Goal: Task Accomplishment & Management: Use online tool/utility

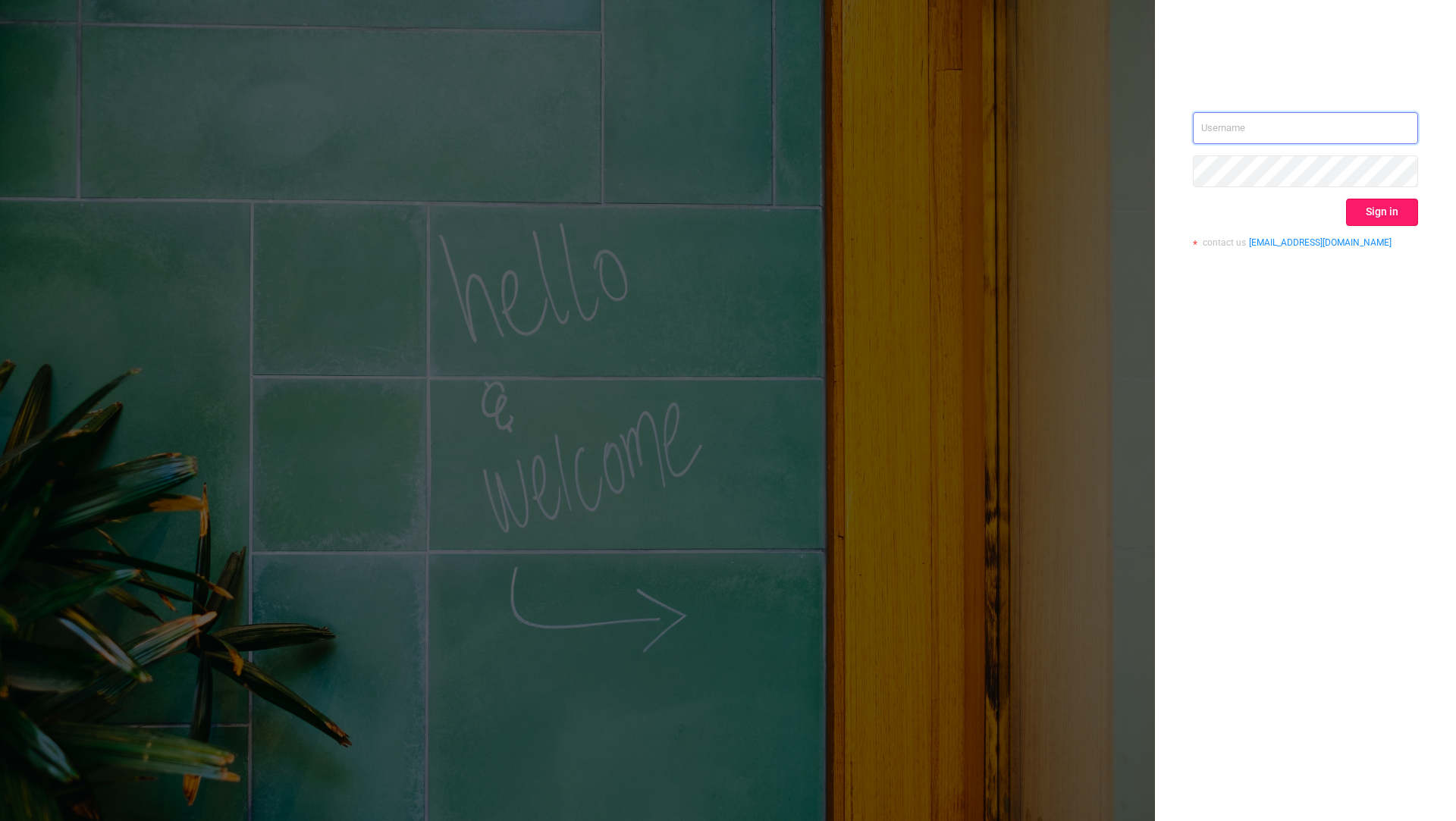
type input "[EMAIL_ADDRESS][DOMAIN_NAME]"
click at [1388, 204] on button "Sign in" at bounding box center [1382, 212] width 72 height 27
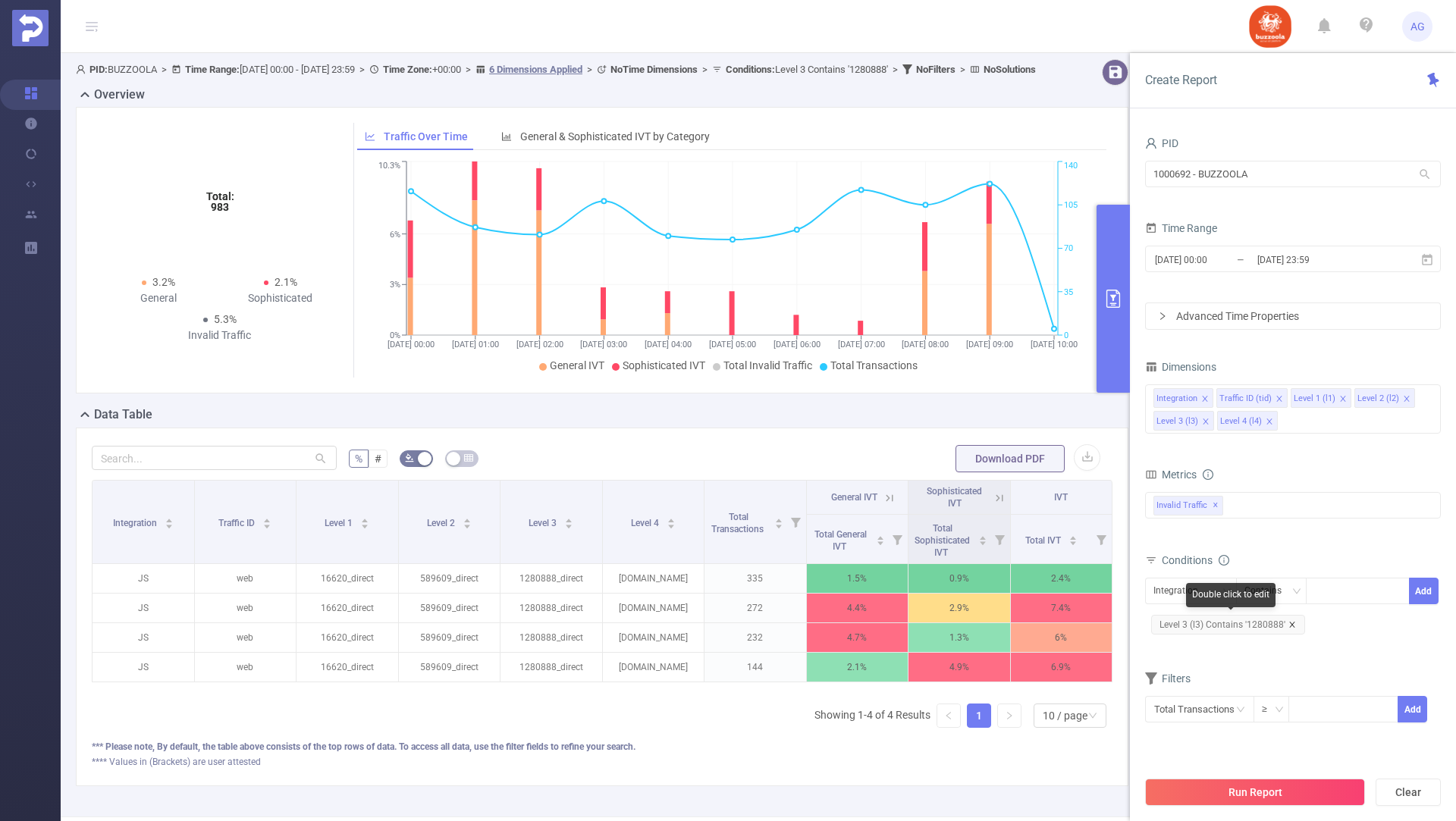
click at [1290, 621] on icon "icon: close" at bounding box center [1293, 625] width 8 height 8
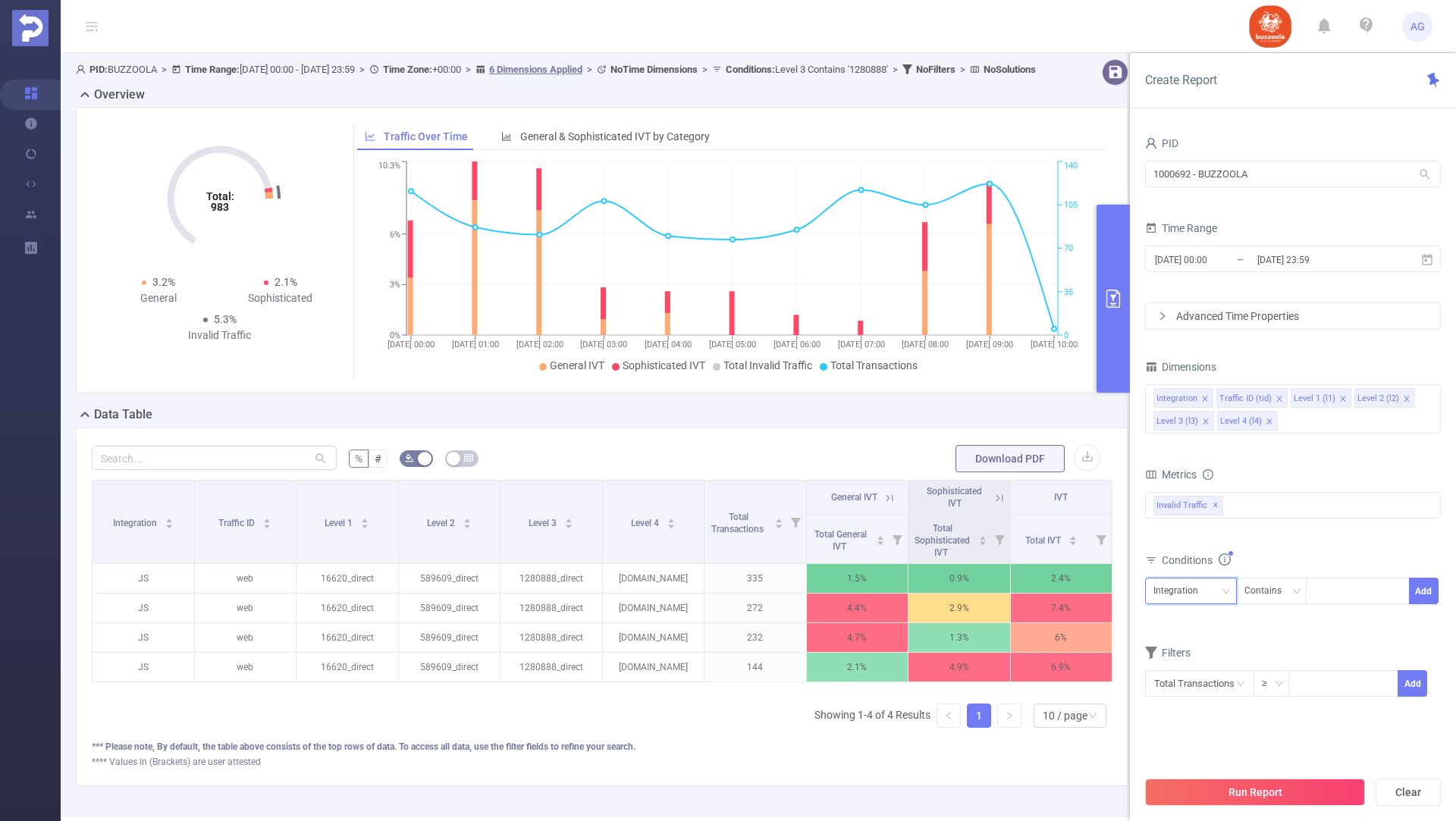
click at [1205, 590] on div "Integration" at bounding box center [1181, 591] width 55 height 25
click at [1181, 689] on li "Level 2 (l2)" at bounding box center [1190, 693] width 92 height 24
click at [1324, 593] on div at bounding box center [1357, 591] width 87 height 25
paste input "582225"
type input "582225"
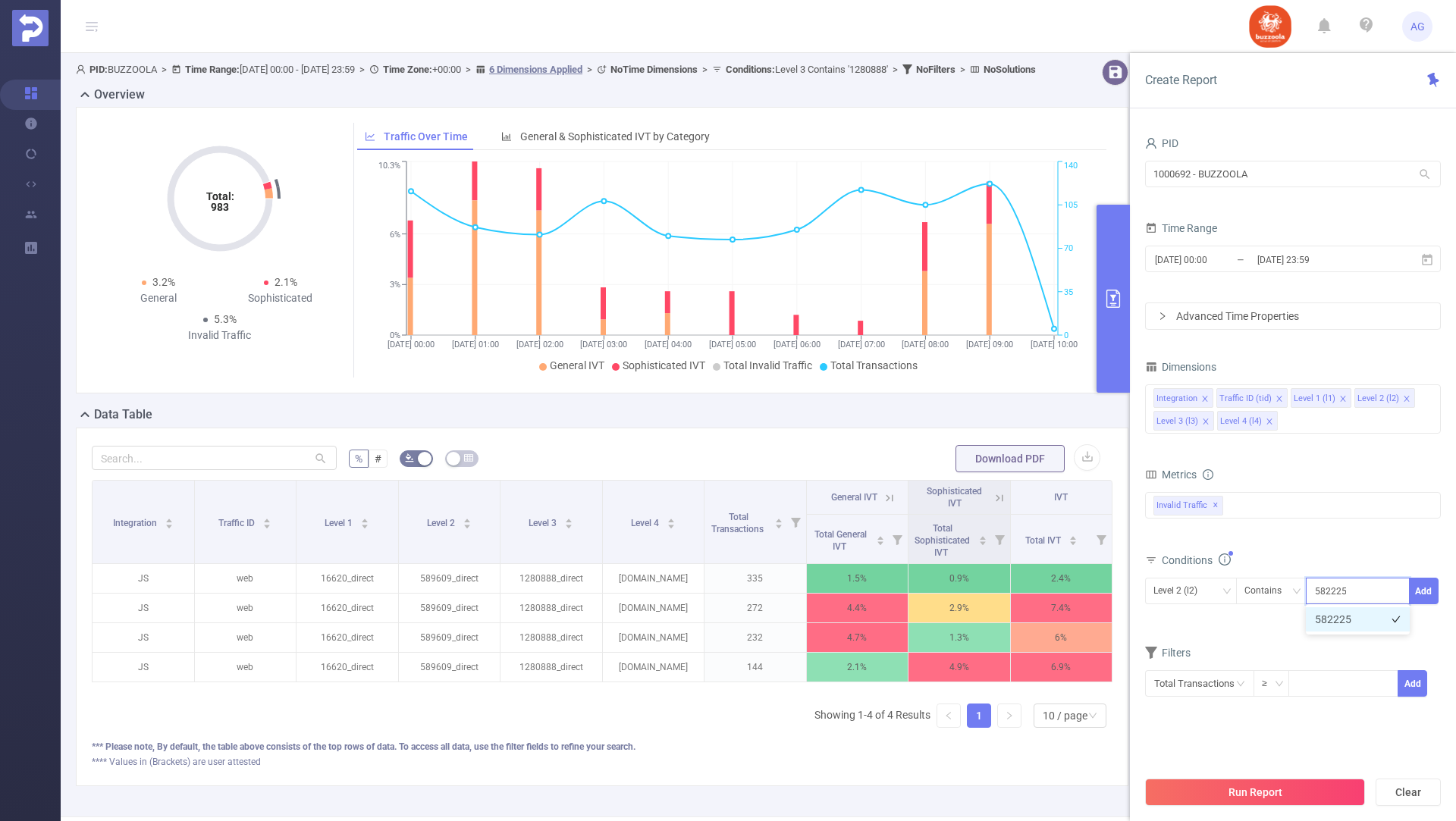
click at [1353, 623] on li "582225" at bounding box center [1358, 619] width 104 height 24
click at [1435, 575] on div "Level 2 (l2) Contains 582225 Add" at bounding box center [1293, 596] width 296 height 43
click at [1426, 582] on button "Add" at bounding box center [1423, 590] width 30 height 26
click at [1226, 265] on input "[DATE] 00:00" at bounding box center [1214, 259] width 123 height 20
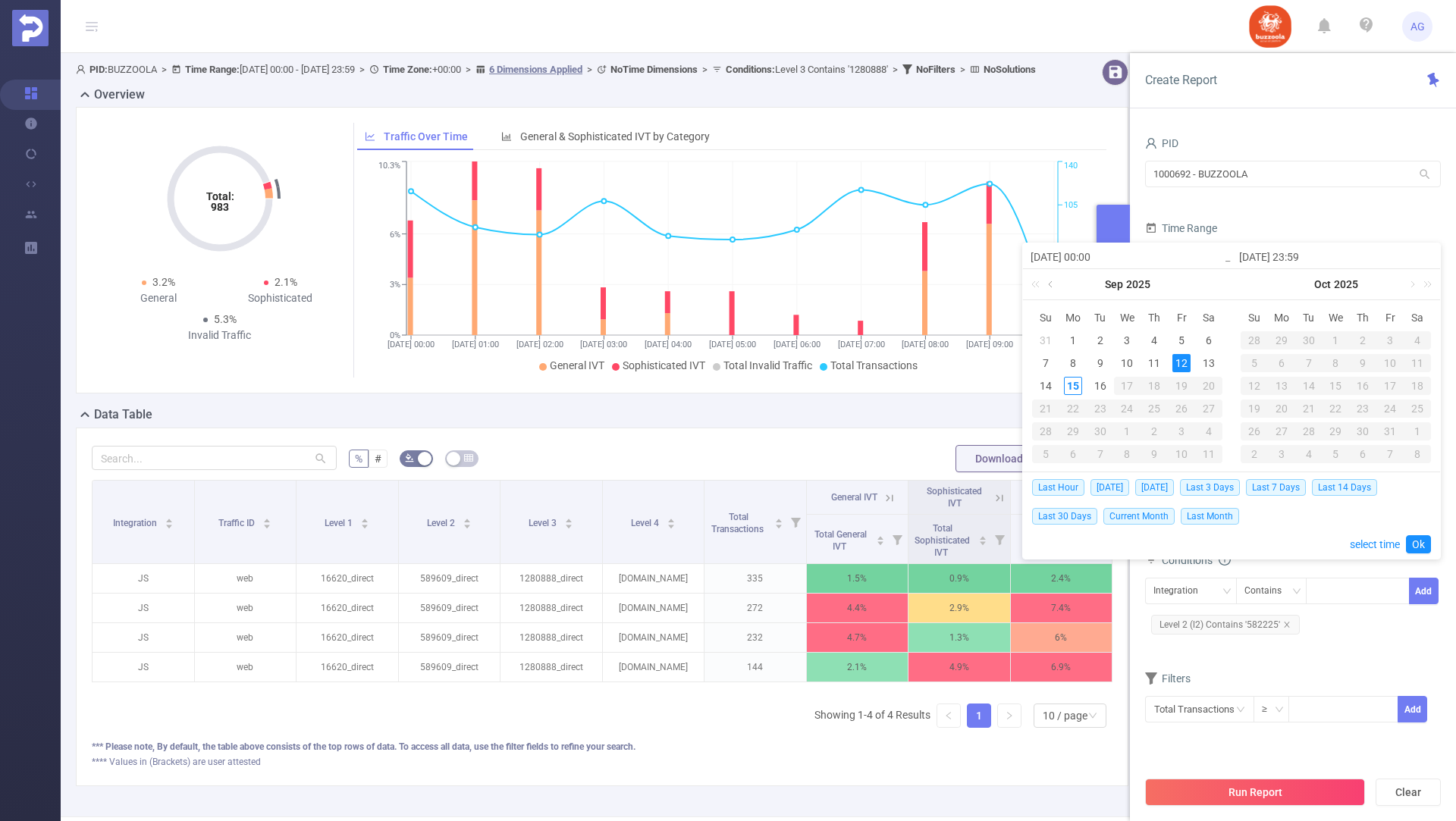
click at [1051, 281] on link at bounding box center [1052, 284] width 14 height 30
click at [1185, 344] on div "1" at bounding box center [1181, 340] width 18 height 18
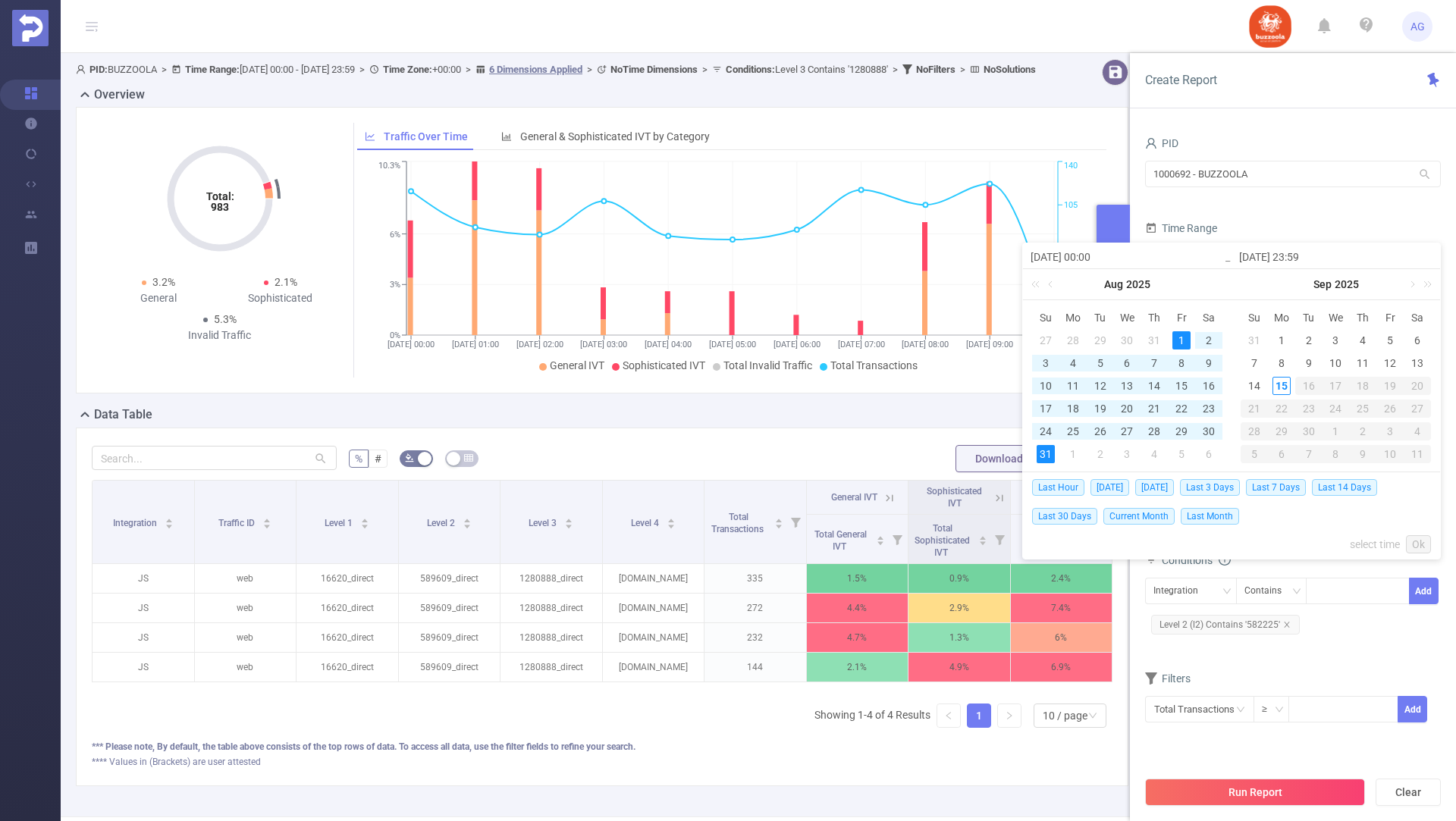
click at [1043, 452] on div "31" at bounding box center [1045, 454] width 18 height 18
type input "[DATE] 00:00"
type input "[DATE] 23:59"
type input "[DATE] 00:00"
type input "[DATE] 23:59"
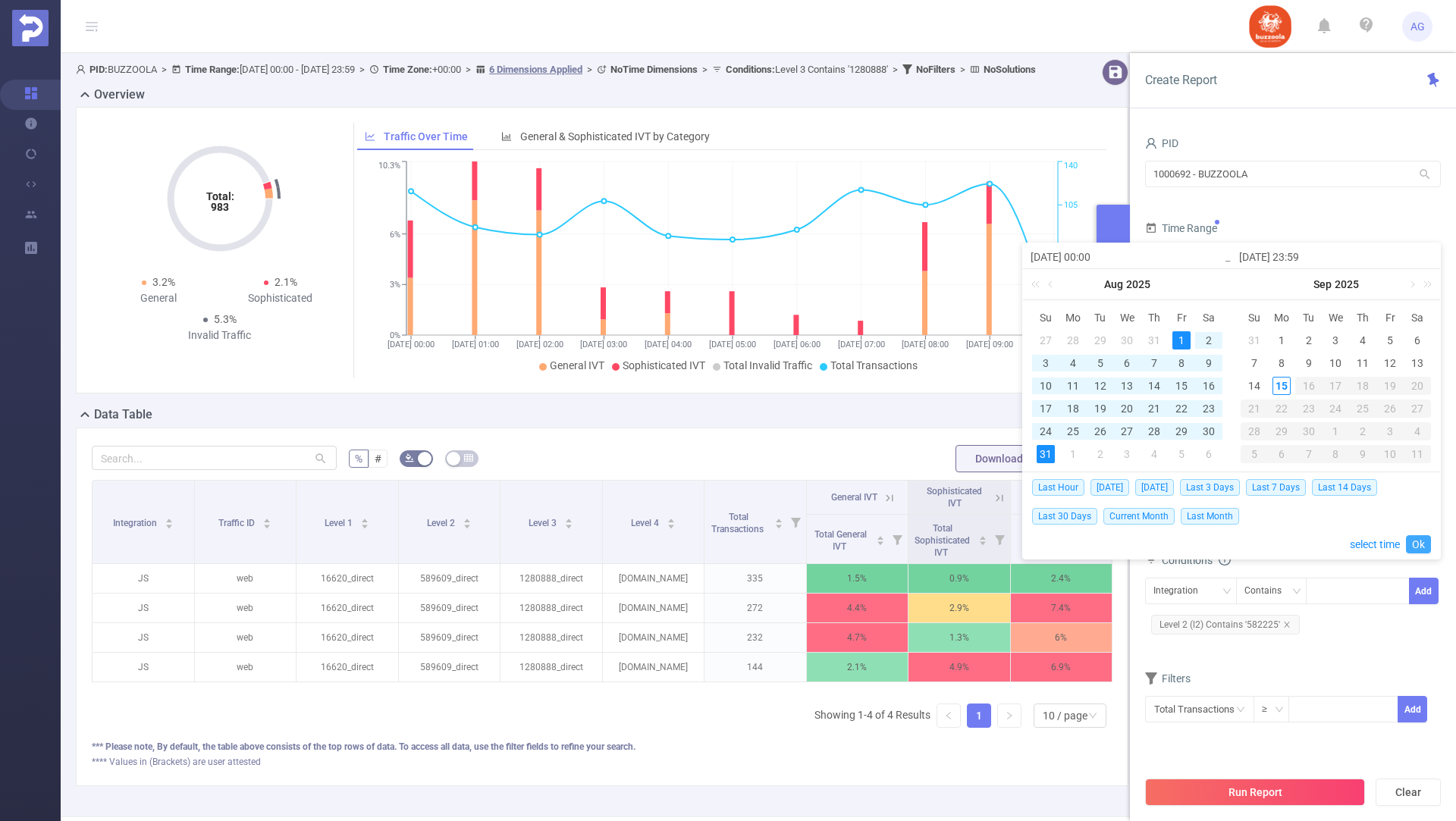
click at [1418, 539] on link "Ok" at bounding box center [1418, 544] width 25 height 18
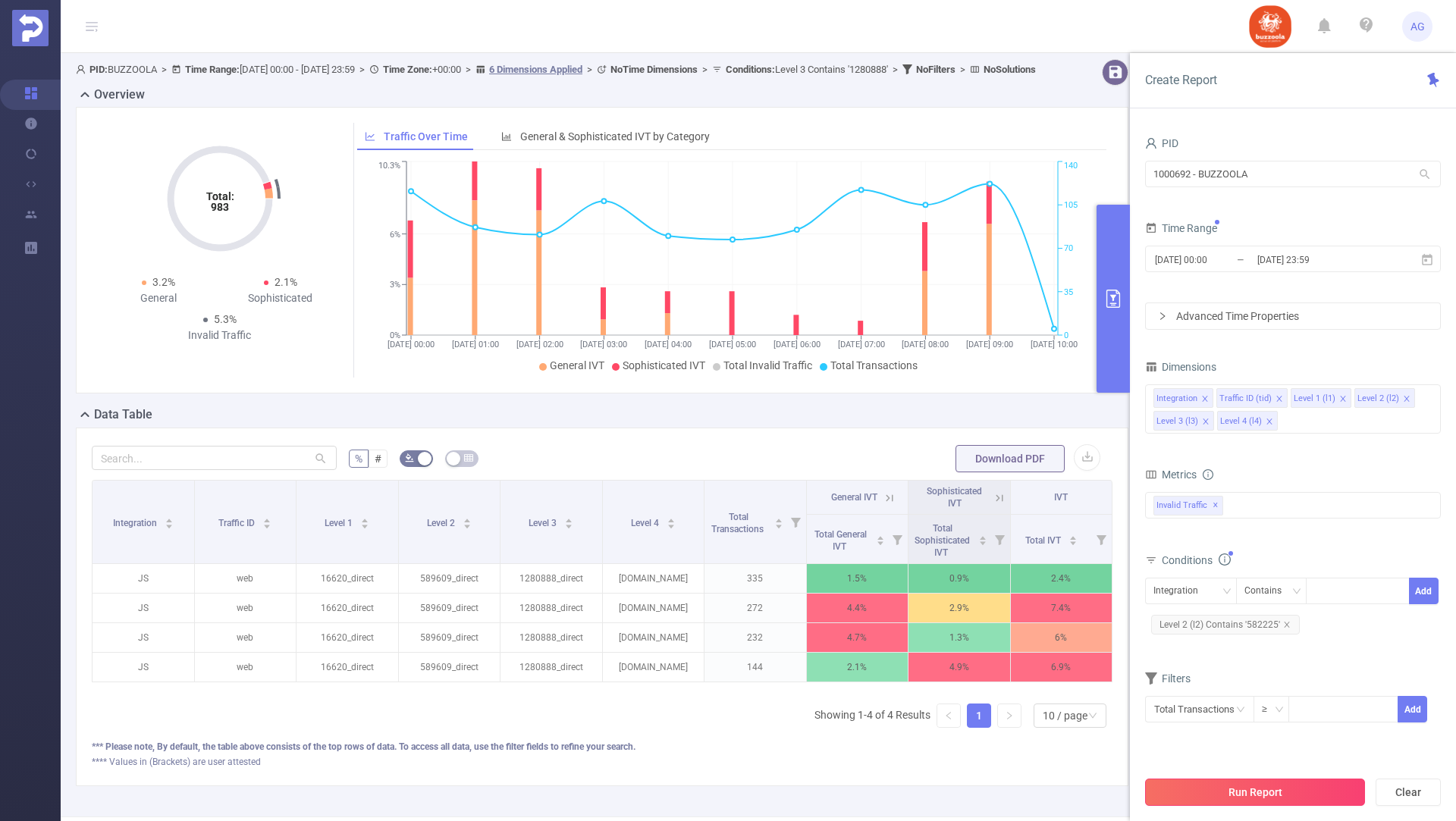
click at [1231, 794] on button "Run Report" at bounding box center [1255, 792] width 220 height 27
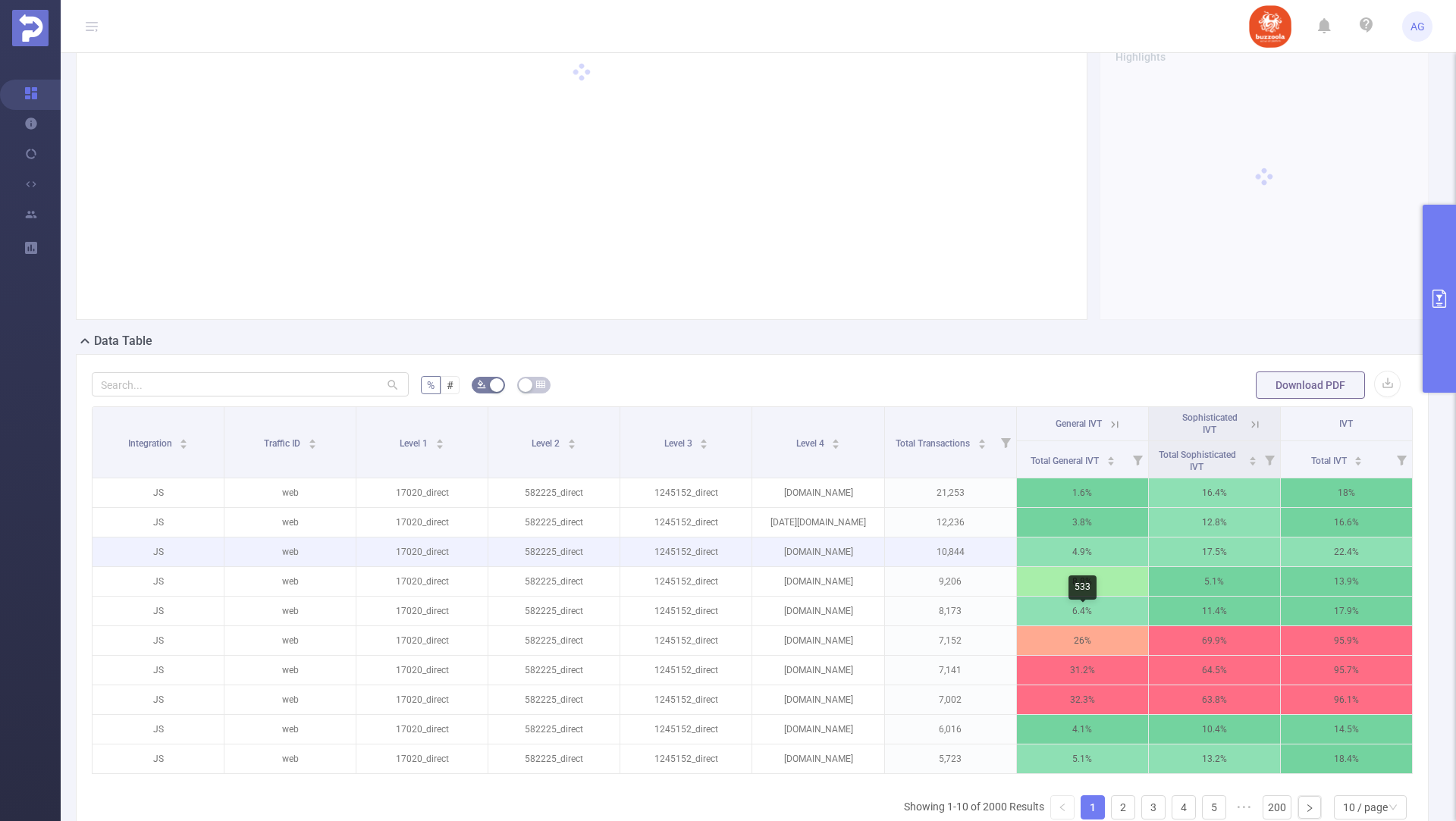
scroll to position [220, 0]
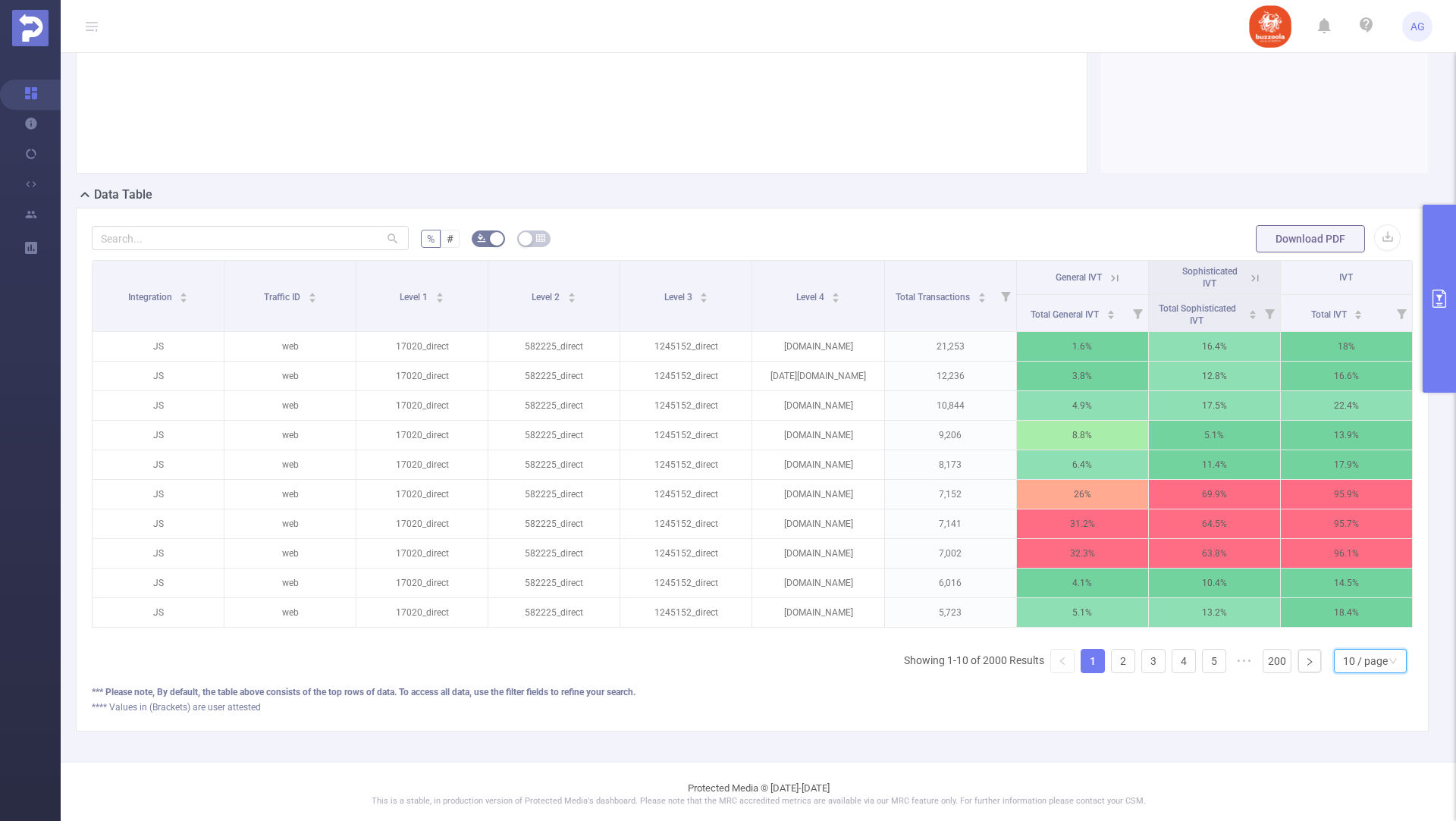
click at [1366, 650] on div "10 / page" at bounding box center [1365, 662] width 44 height 23
click at [1355, 618] on li "50 / page" at bounding box center [1370, 630] width 72 height 24
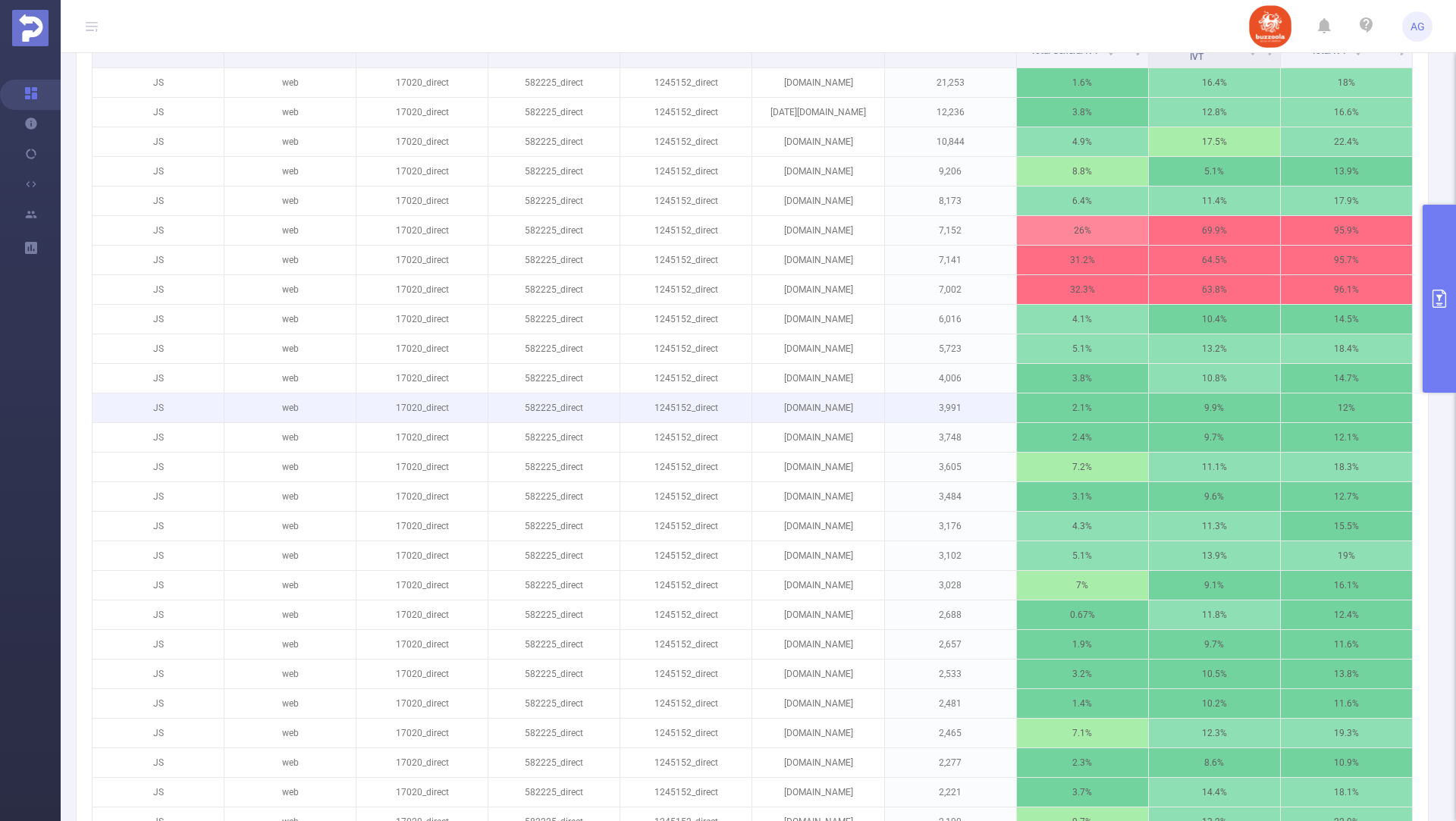
scroll to position [0, 0]
